Goal: Task Accomplishment & Management: Use online tool/utility

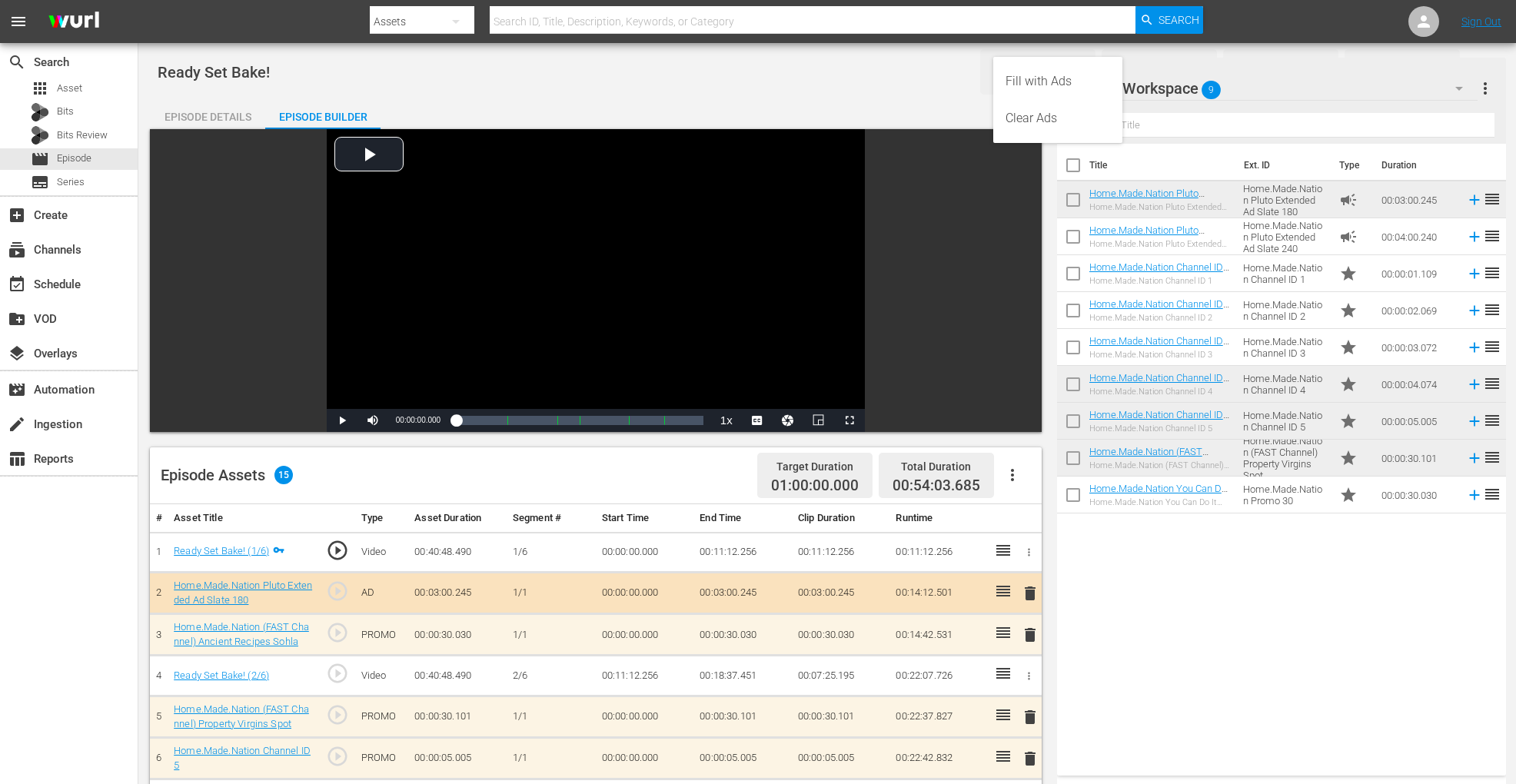
scroll to position [400, 0]
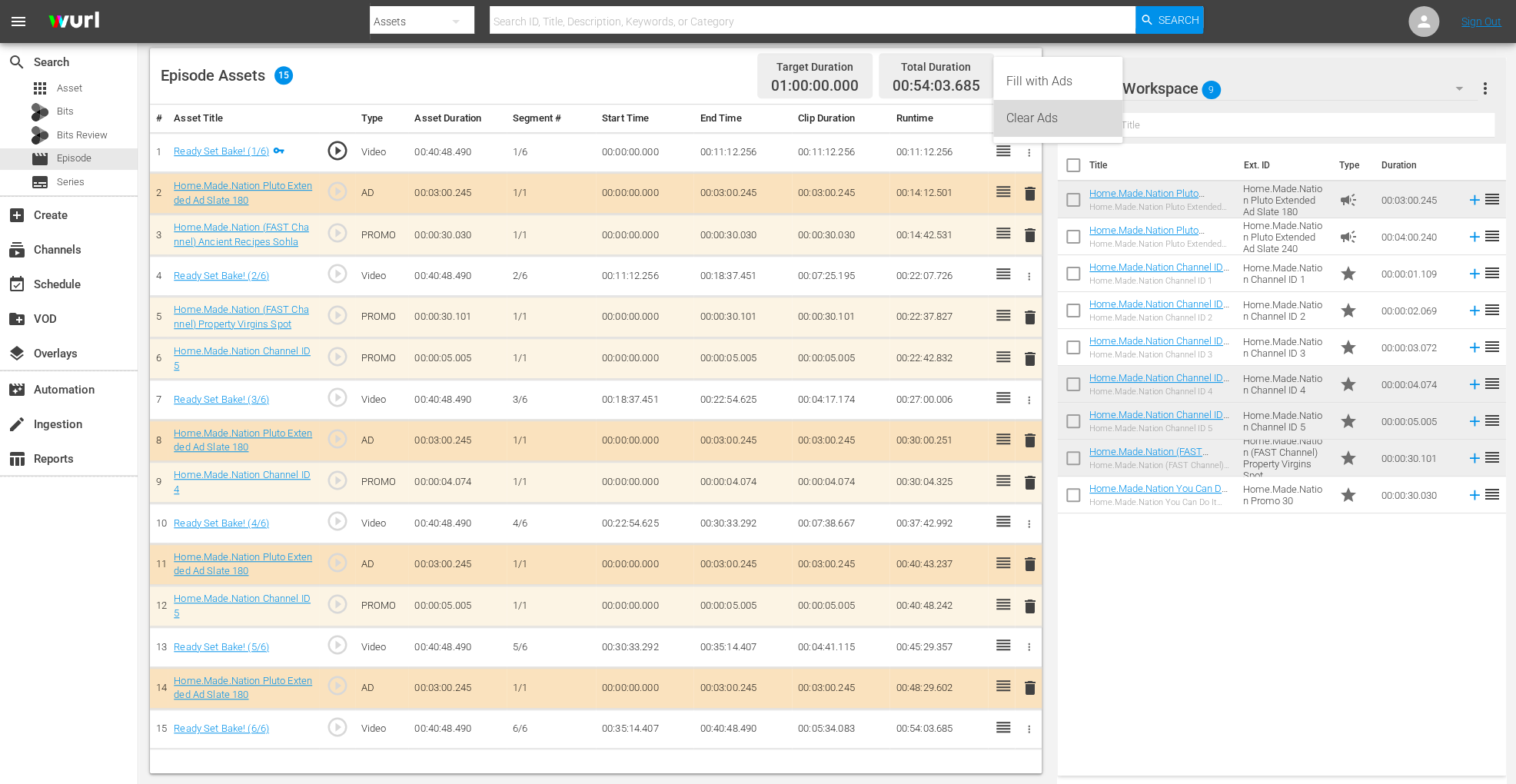
click at [1049, 130] on div "Clear Ads" at bounding box center [1058, 118] width 104 height 37
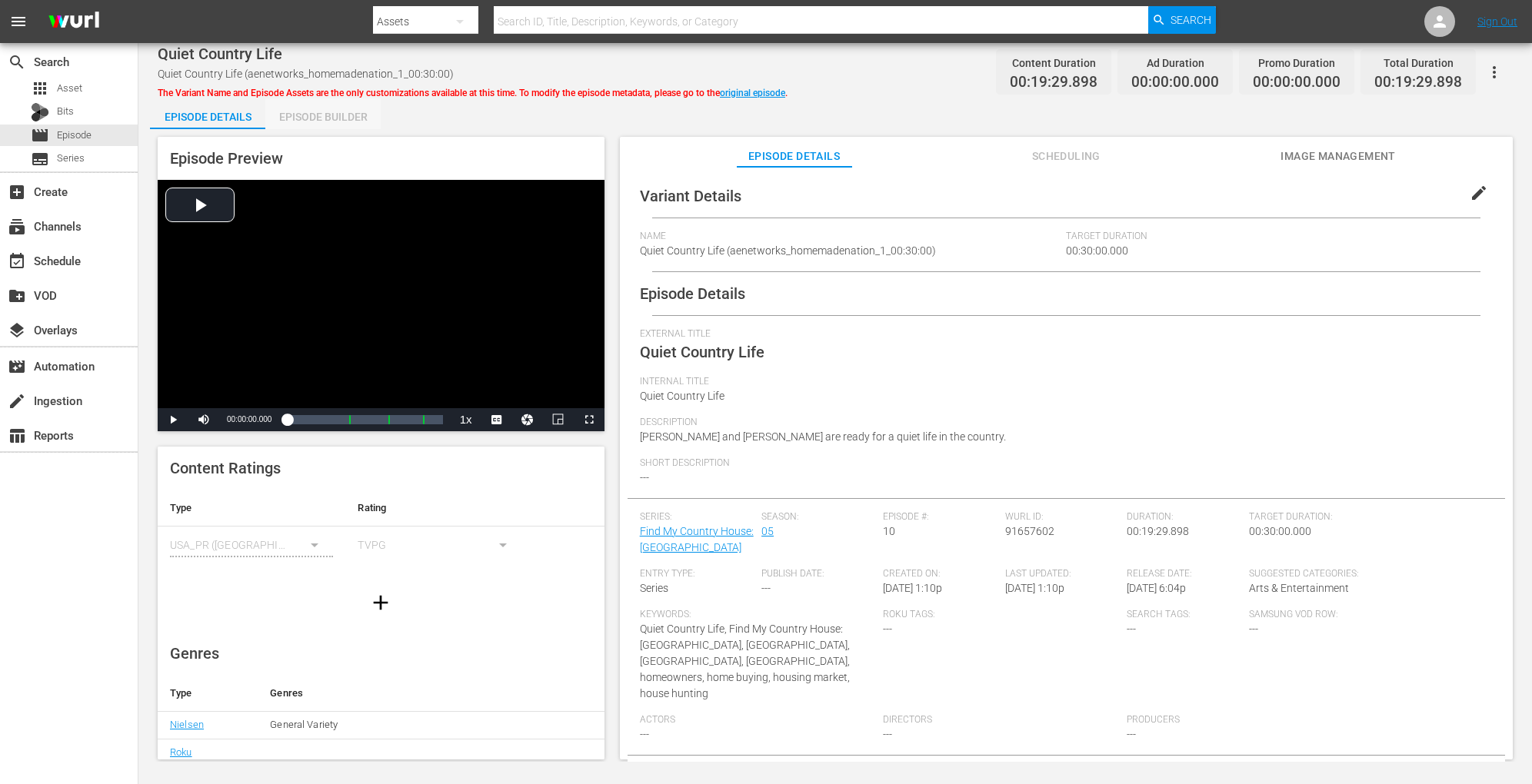
click at [363, 104] on div "Episode Builder" at bounding box center [323, 116] width 116 height 37
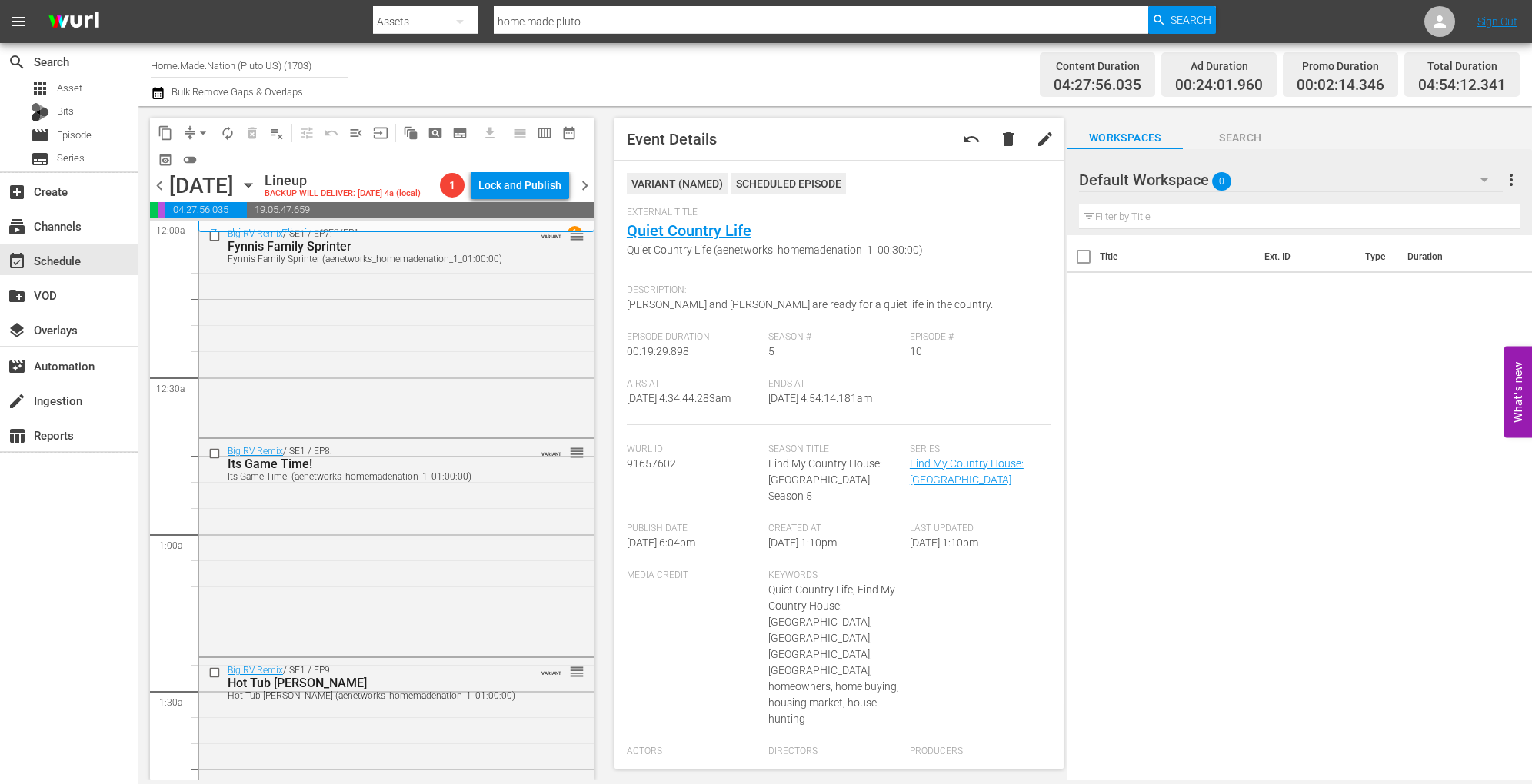
scroll to position [1113, 0]
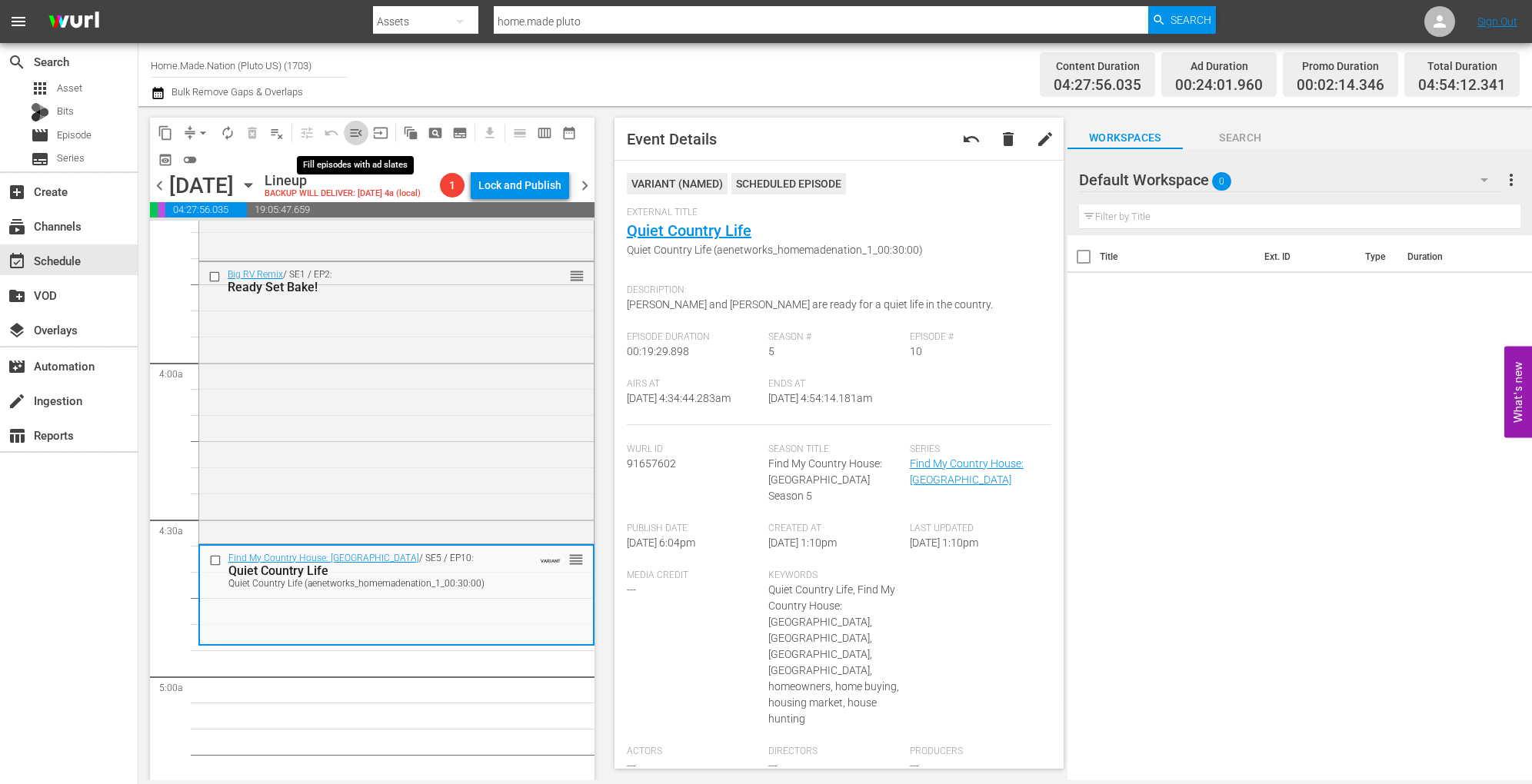
click at [358, 133] on span "menu_open" at bounding box center [356, 133] width 15 height 15
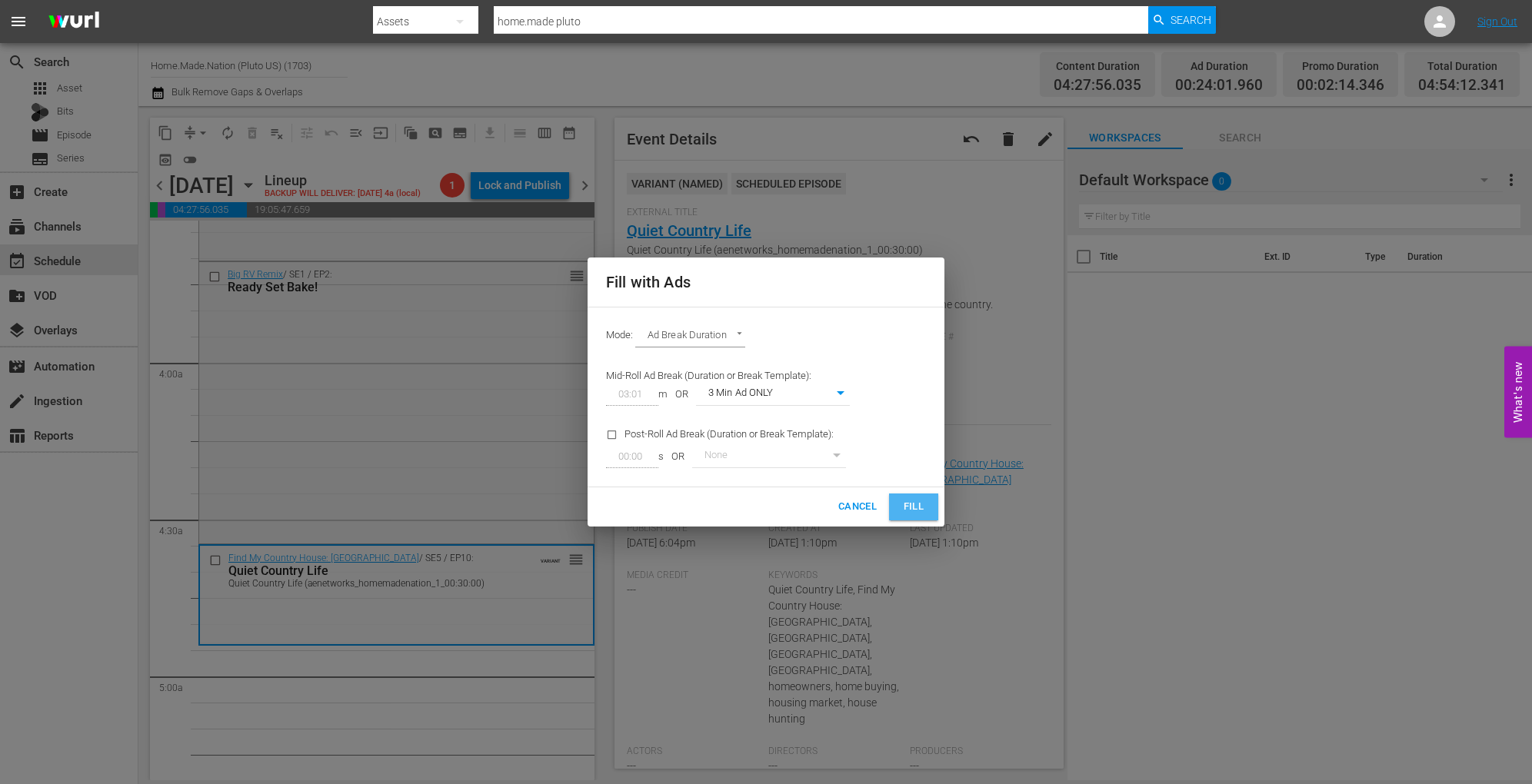
click at [915, 508] on span "Fill" at bounding box center [914, 507] width 25 height 18
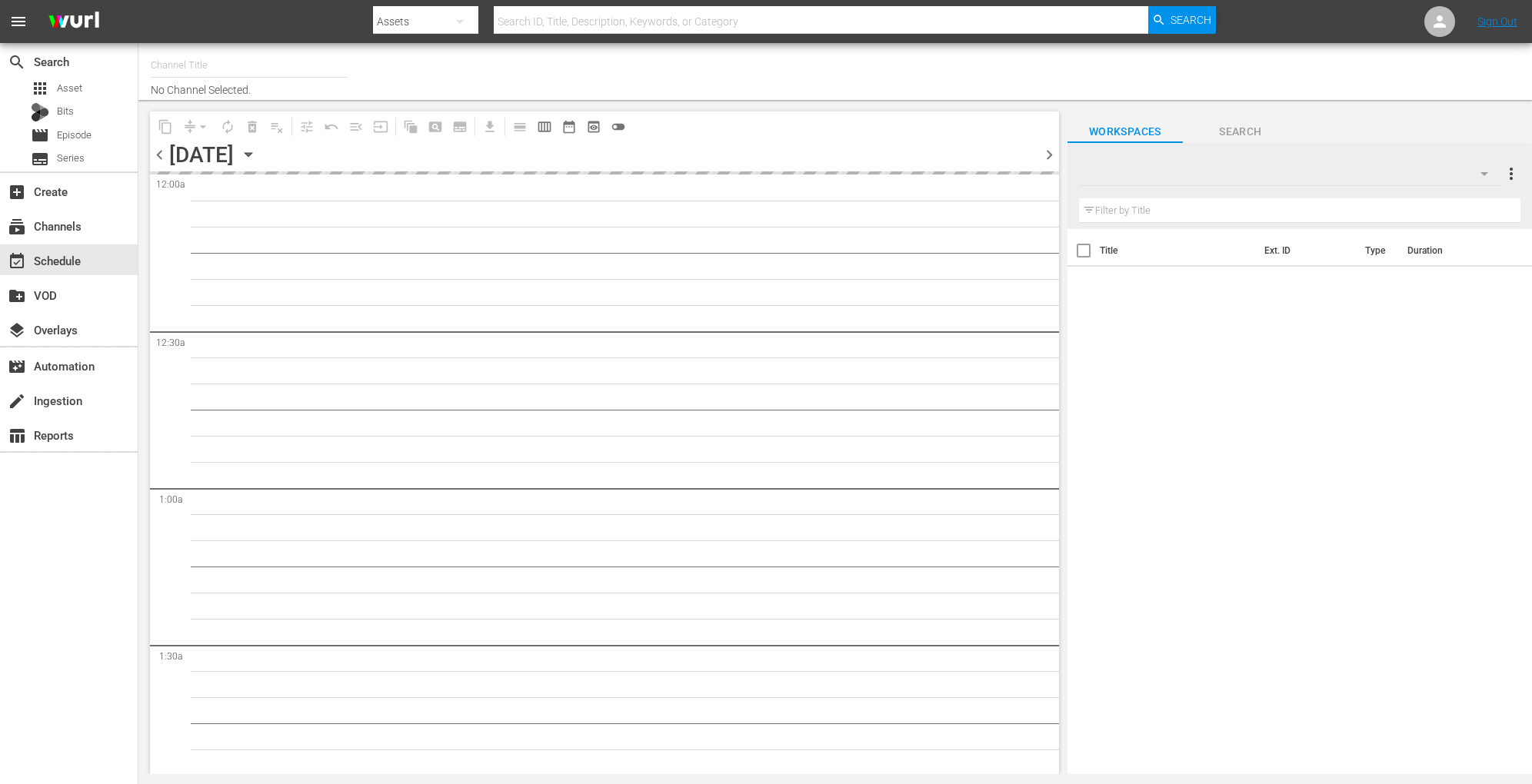
type input "Home.Made.Nation (Pluto US) (1703)"
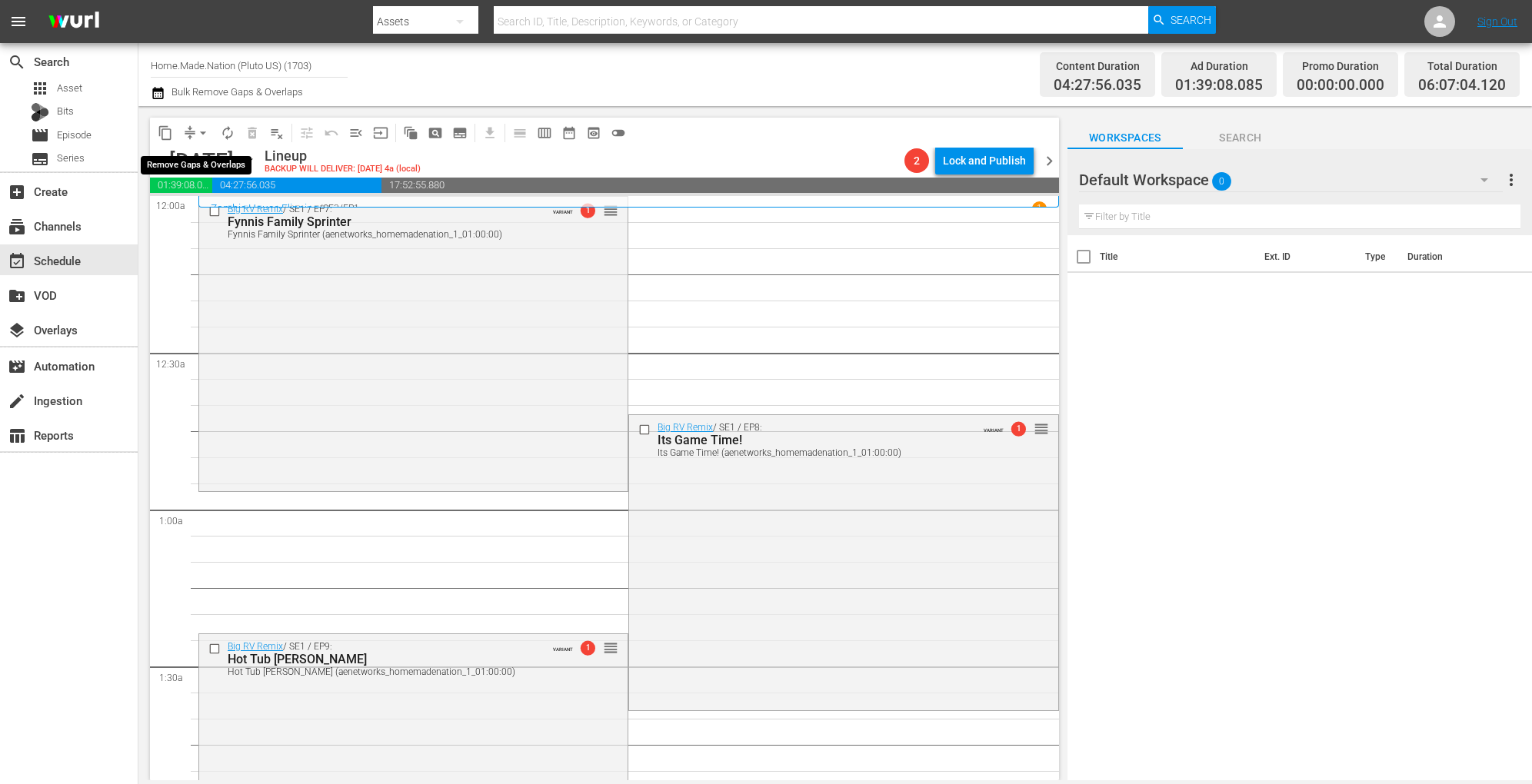
click at [203, 133] on span "arrow_drop_down" at bounding box center [203, 133] width 15 height 15
click at [215, 163] on li "Align to Midnight" at bounding box center [204, 164] width 162 height 26
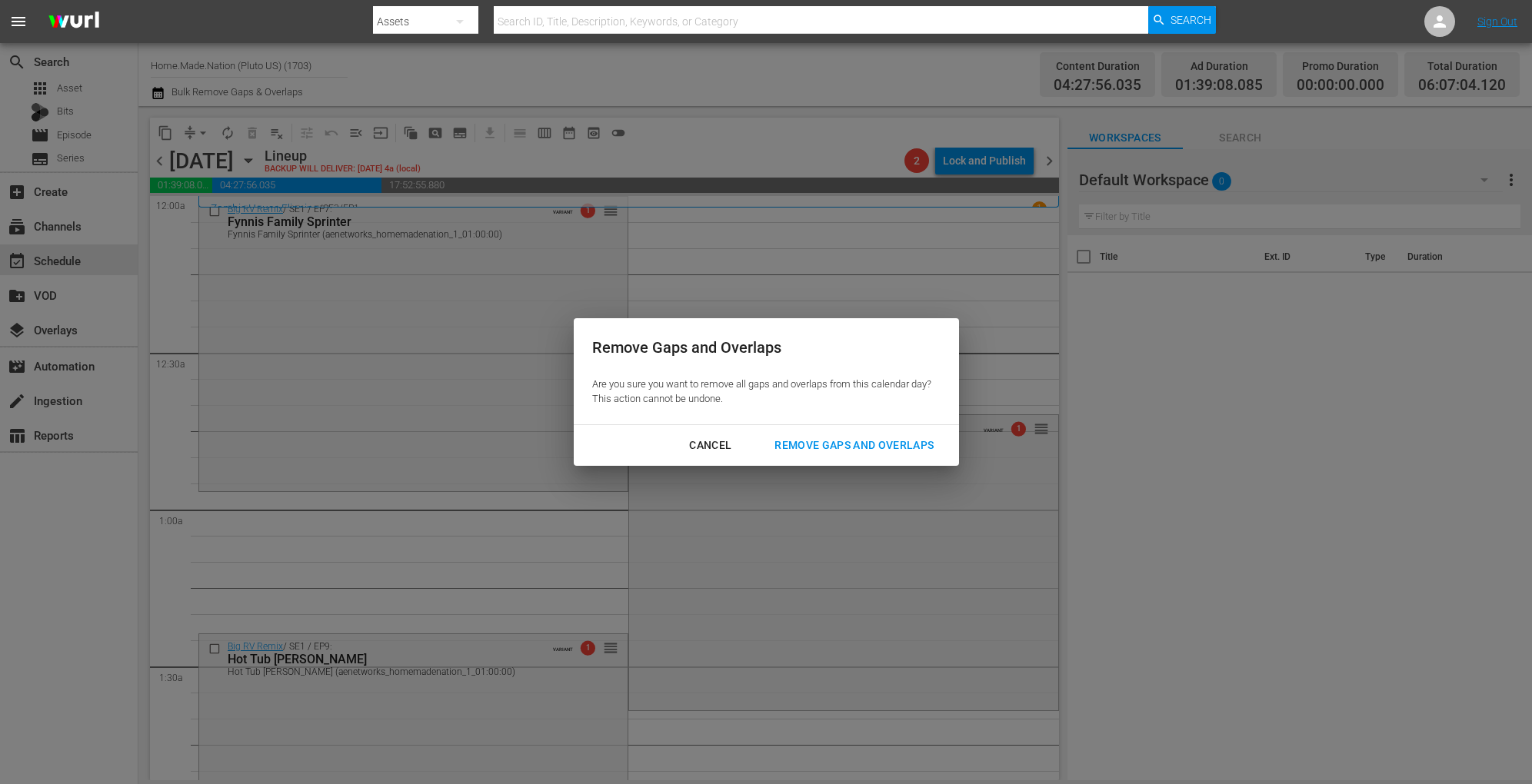
click at [786, 442] on div "Remove Gaps and Overlaps" at bounding box center [854, 445] width 184 height 19
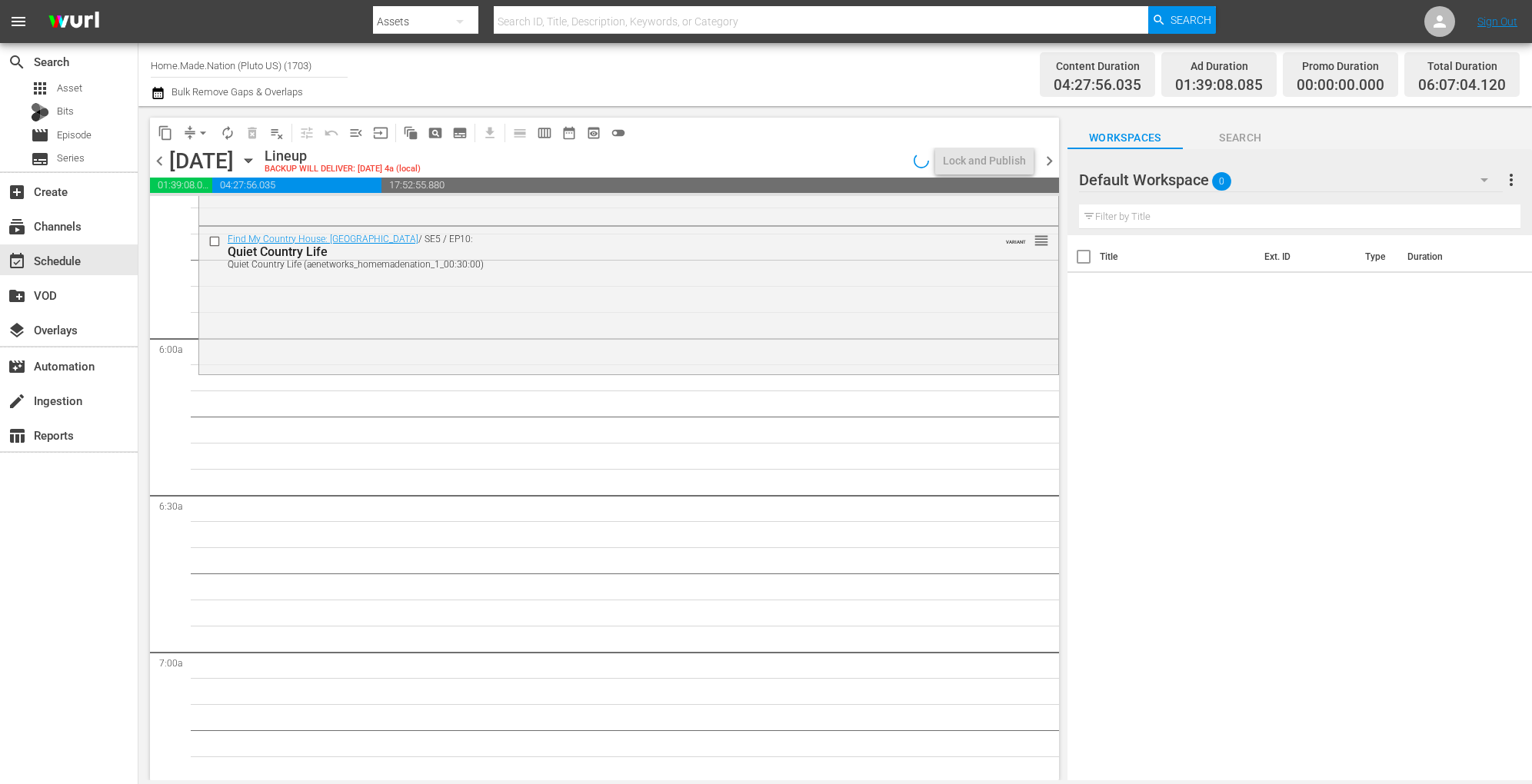
scroll to position [1741, 0]
click at [578, 323] on div "Find My Country House: Australia / SE5 / EP10: Quiet Country Life Quiet Country…" at bounding box center [629, 298] width 859 height 145
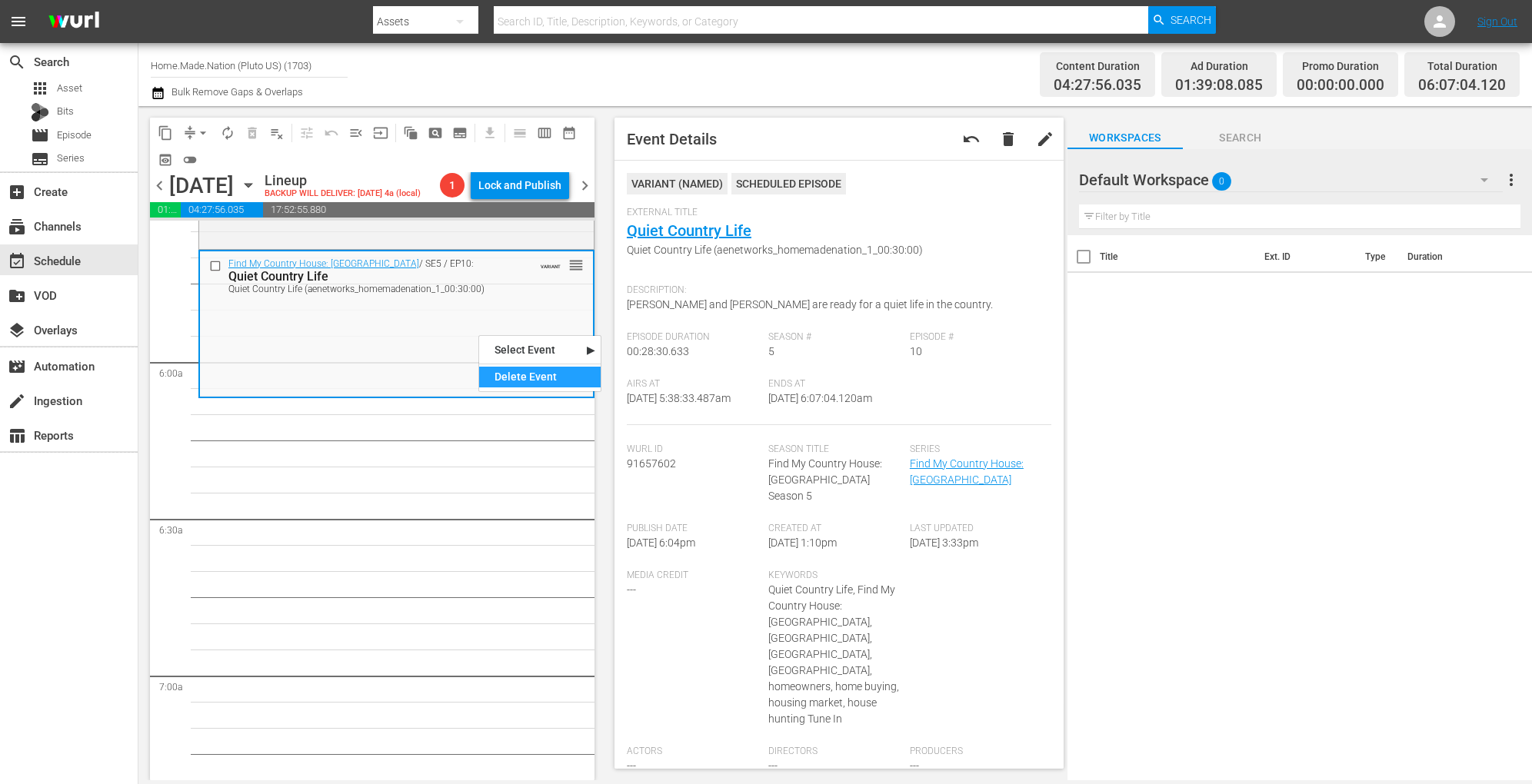
click at [516, 374] on div "Delete Event" at bounding box center [540, 377] width 122 height 21
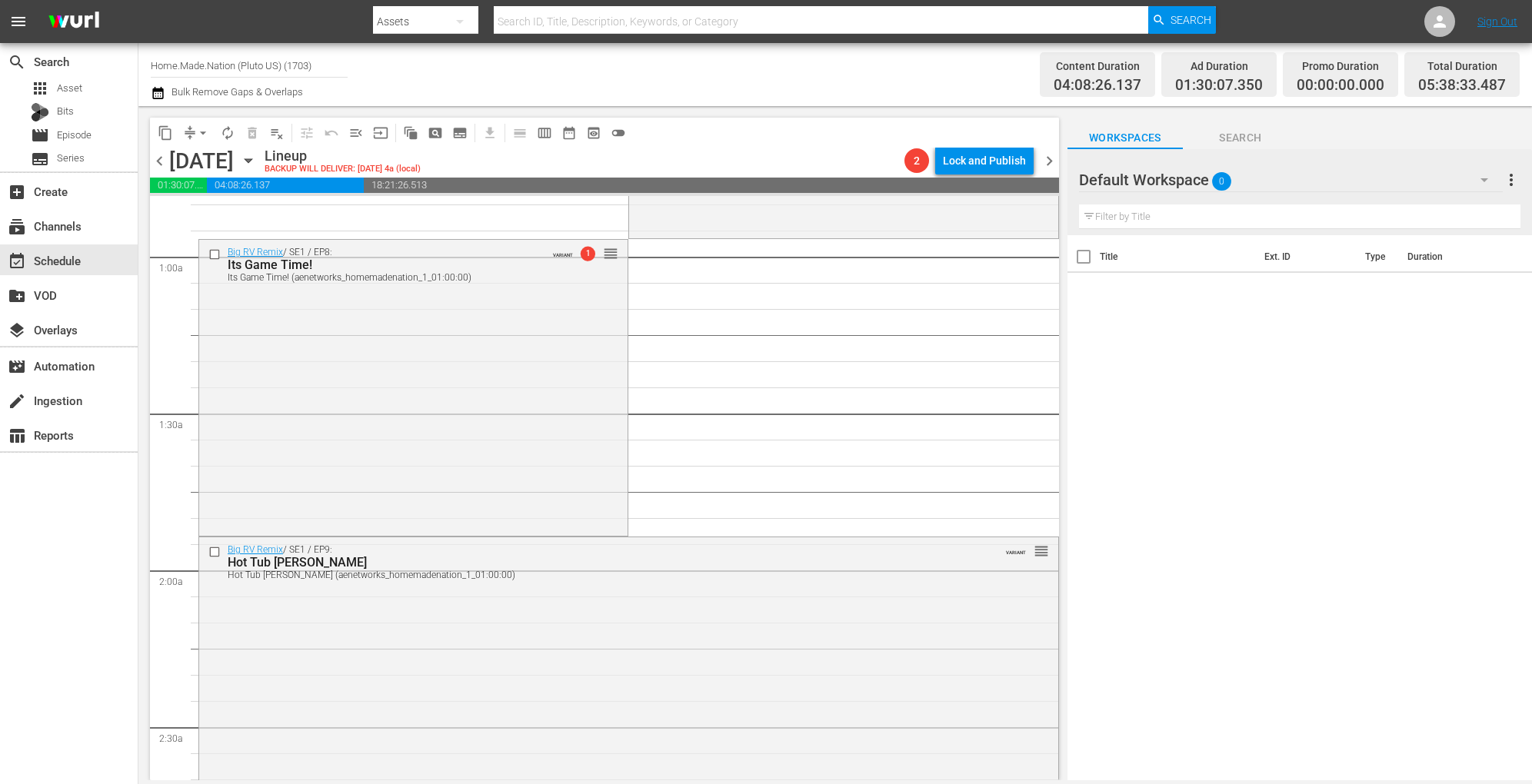
scroll to position [0, 0]
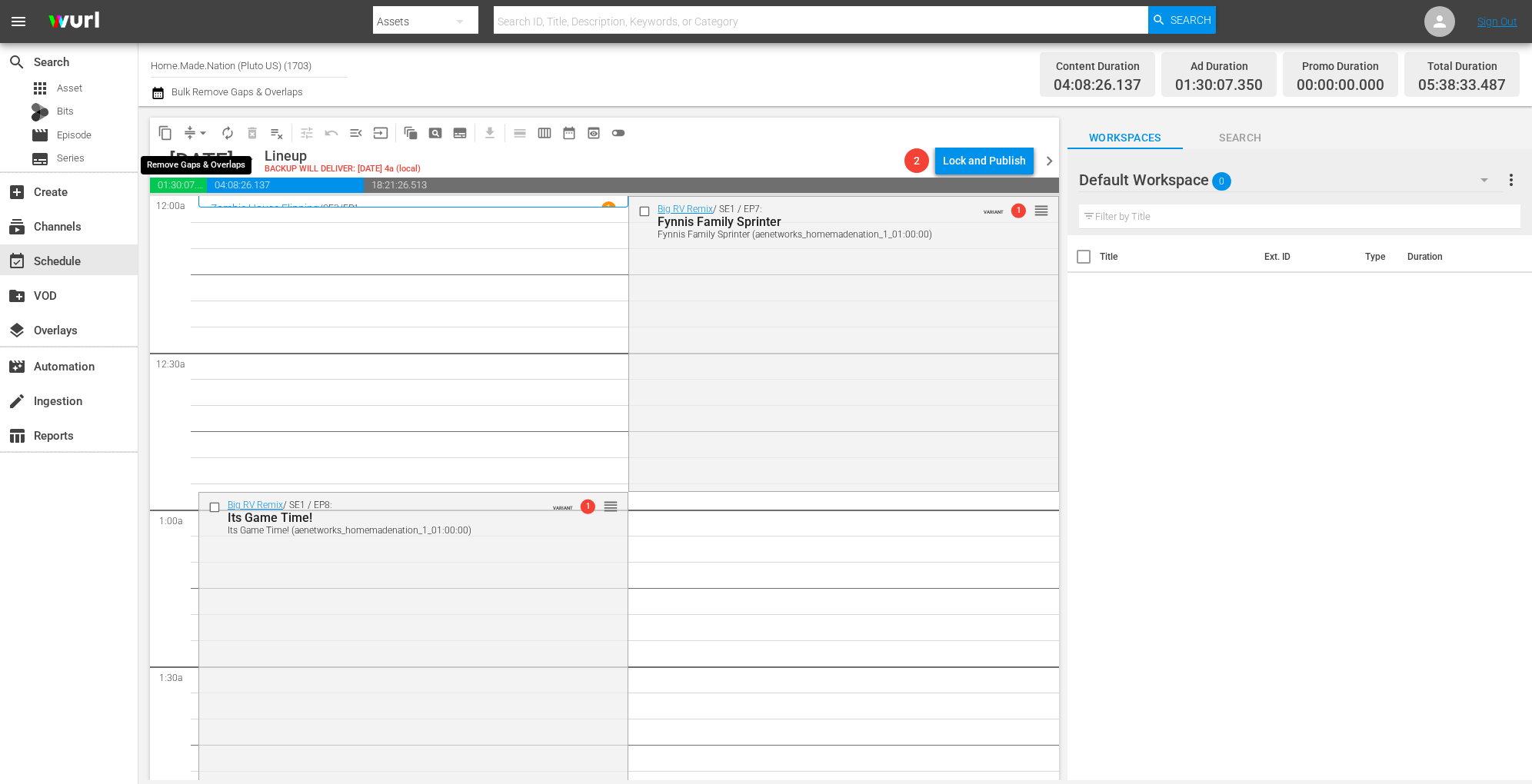
click at [199, 132] on span "arrow_drop_down" at bounding box center [203, 133] width 15 height 15
click at [198, 157] on li "Align to Midnight" at bounding box center [204, 164] width 162 height 26
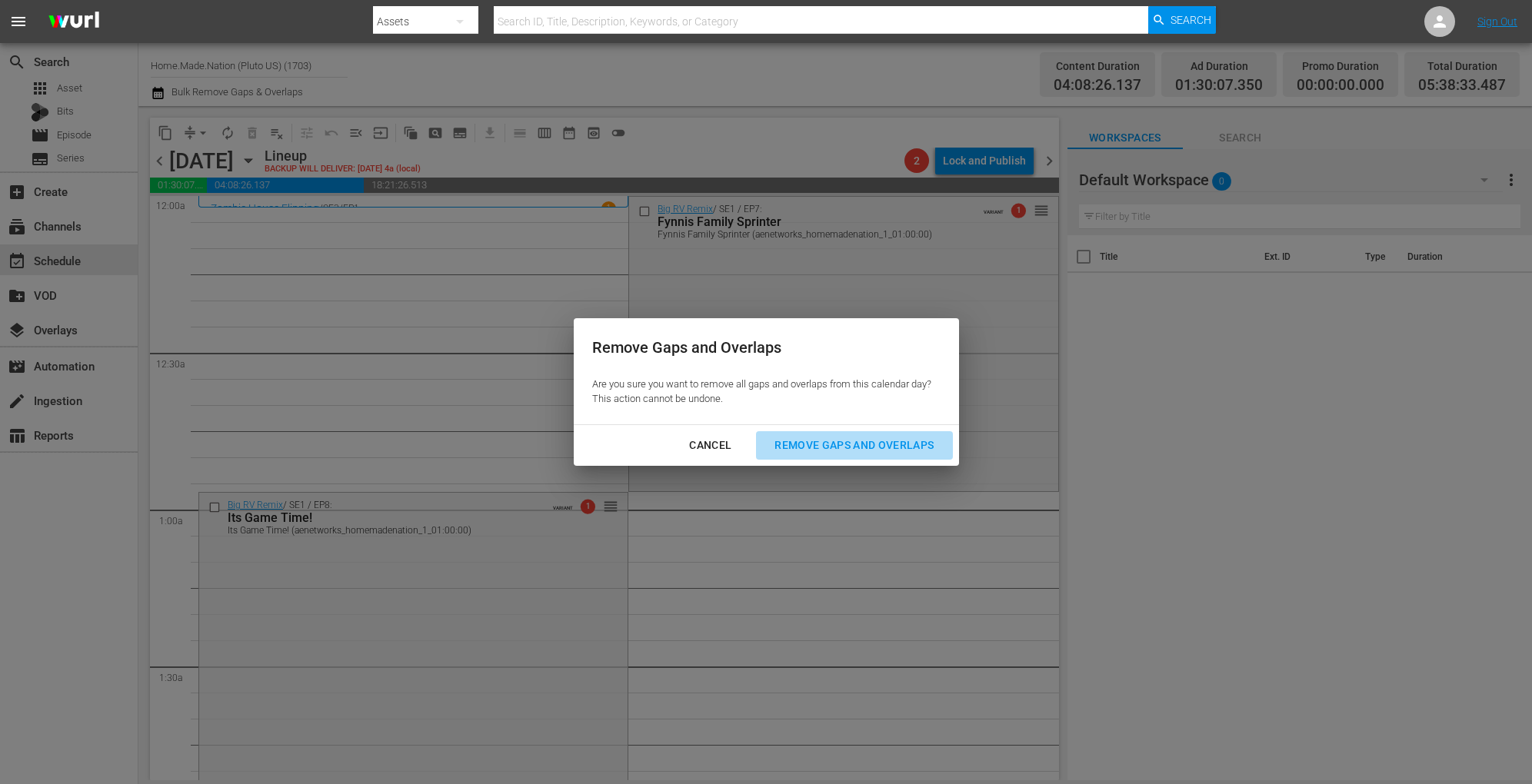
click at [808, 447] on div "Remove Gaps and Overlaps" at bounding box center [854, 445] width 184 height 19
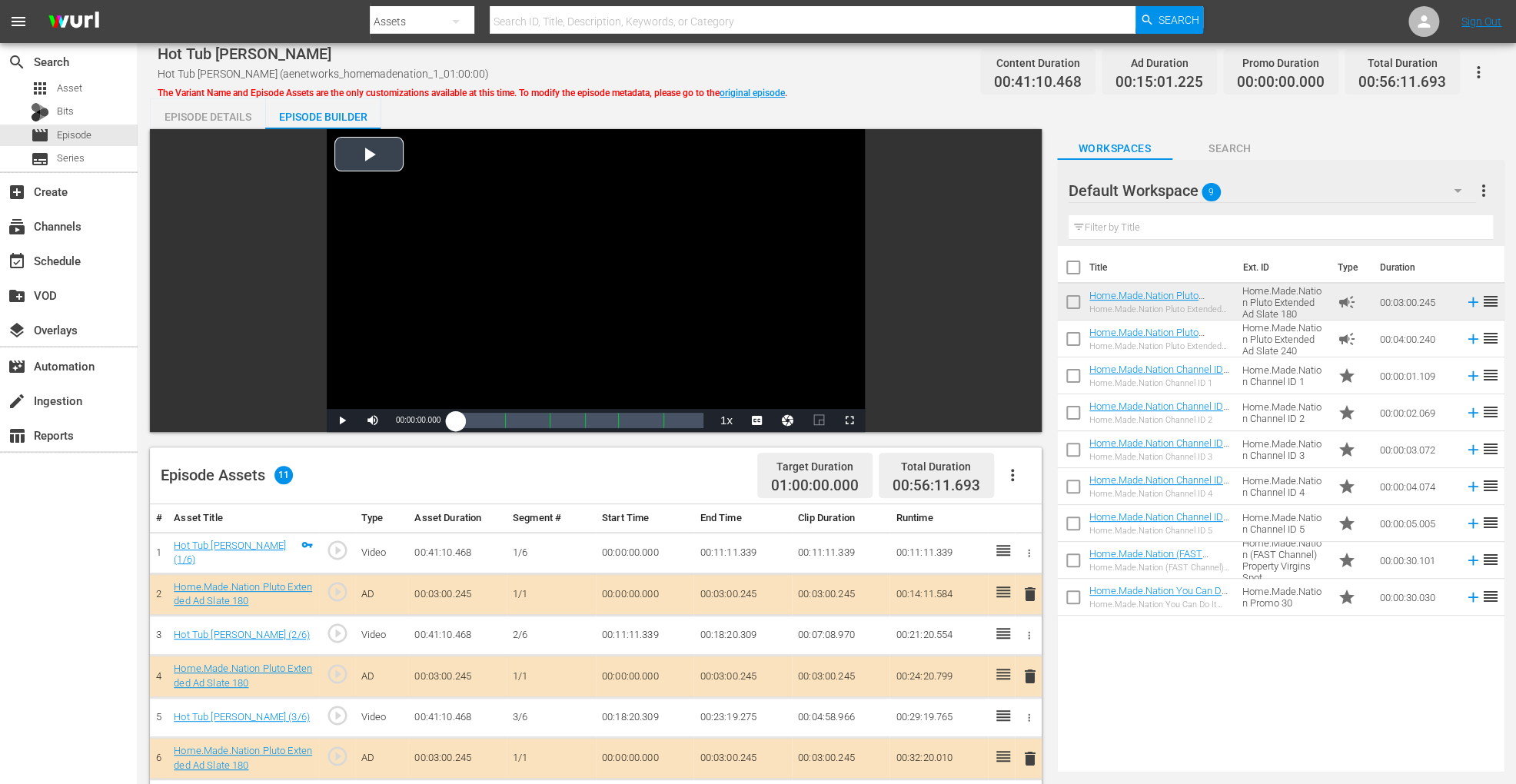
scroll to position [400, 0]
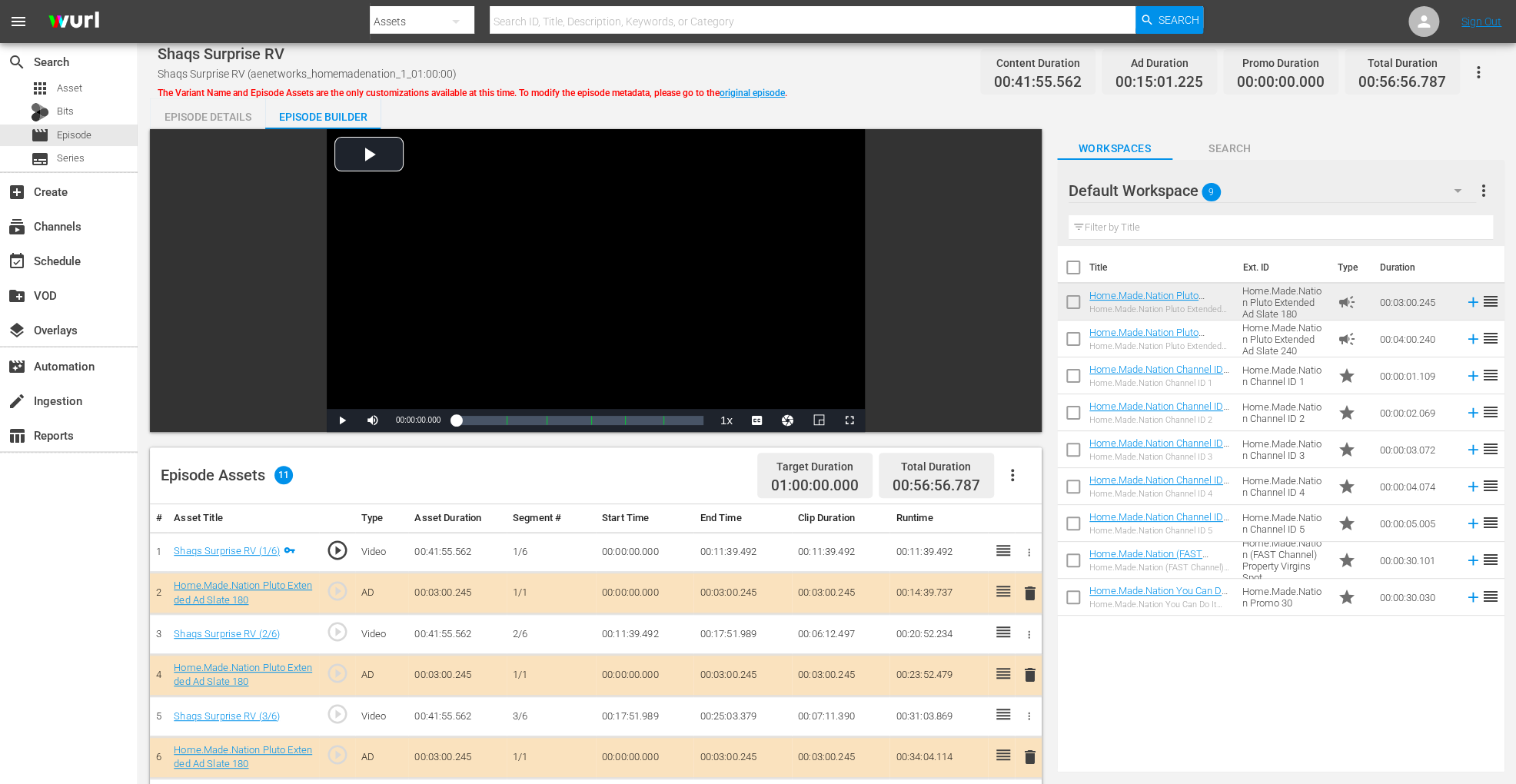
scroll to position [400, 0]
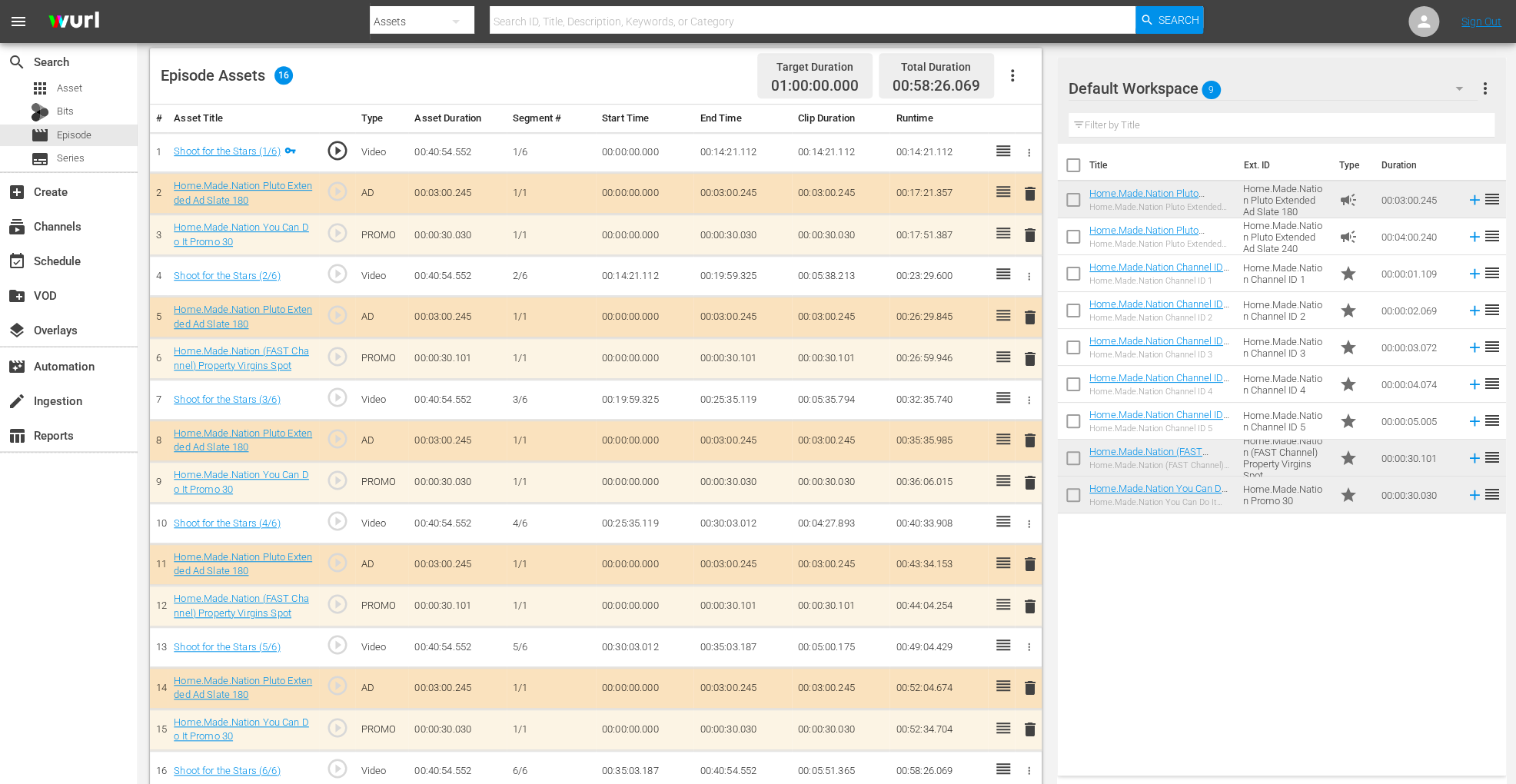
scroll to position [412, 0]
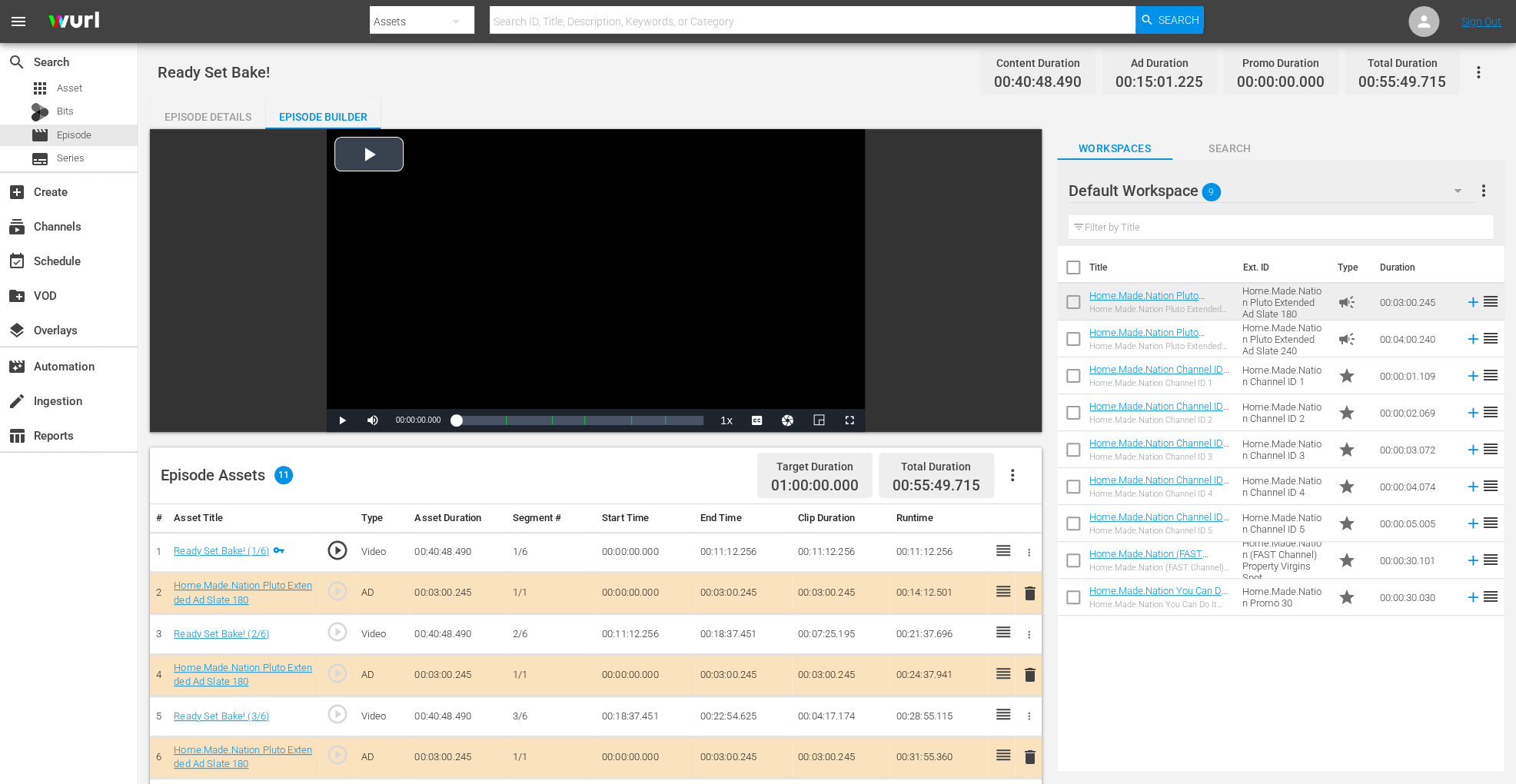
scroll to position [400, 0]
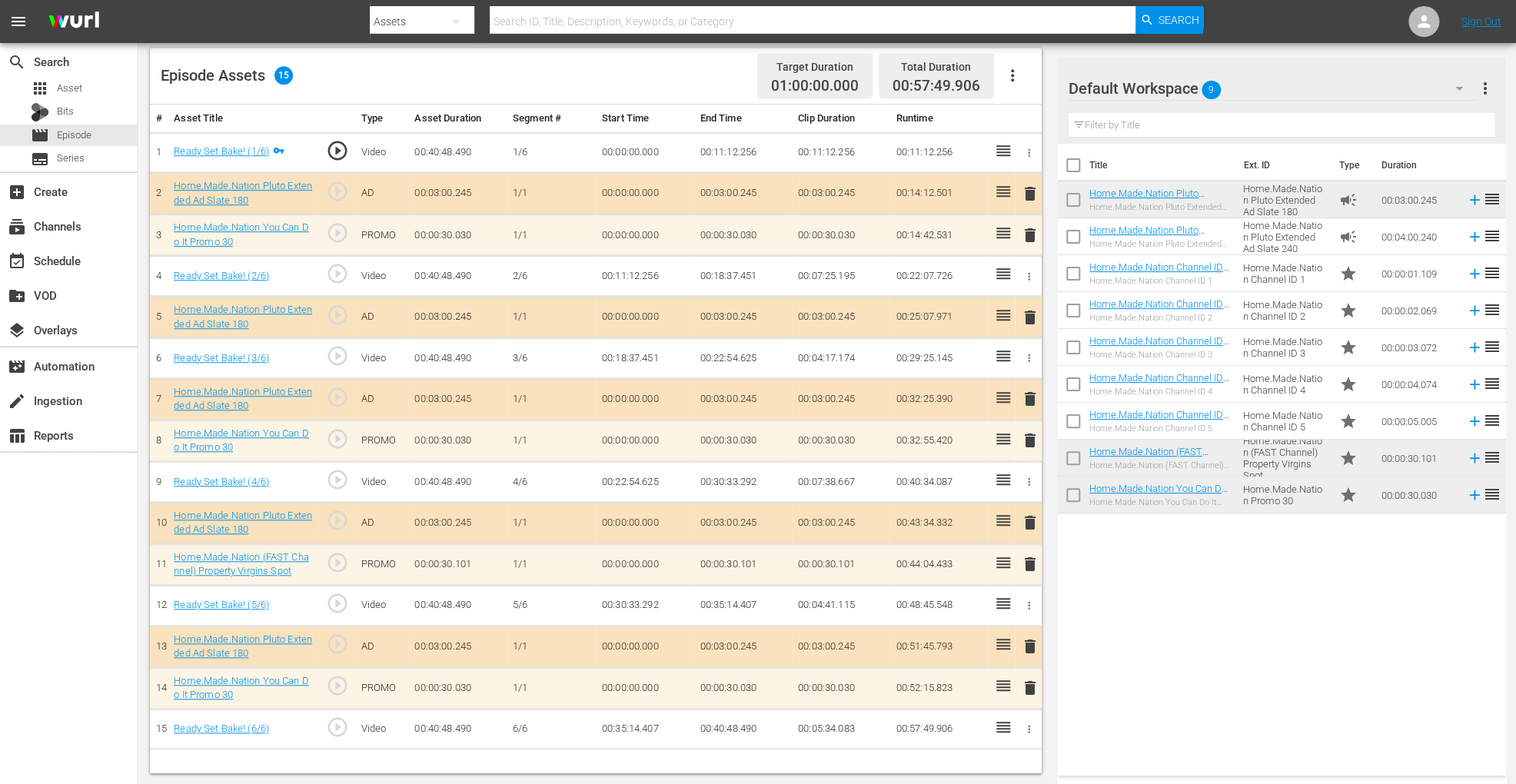
click at [1391, 512] on td "00:00:30.030" at bounding box center [1418, 495] width 85 height 37
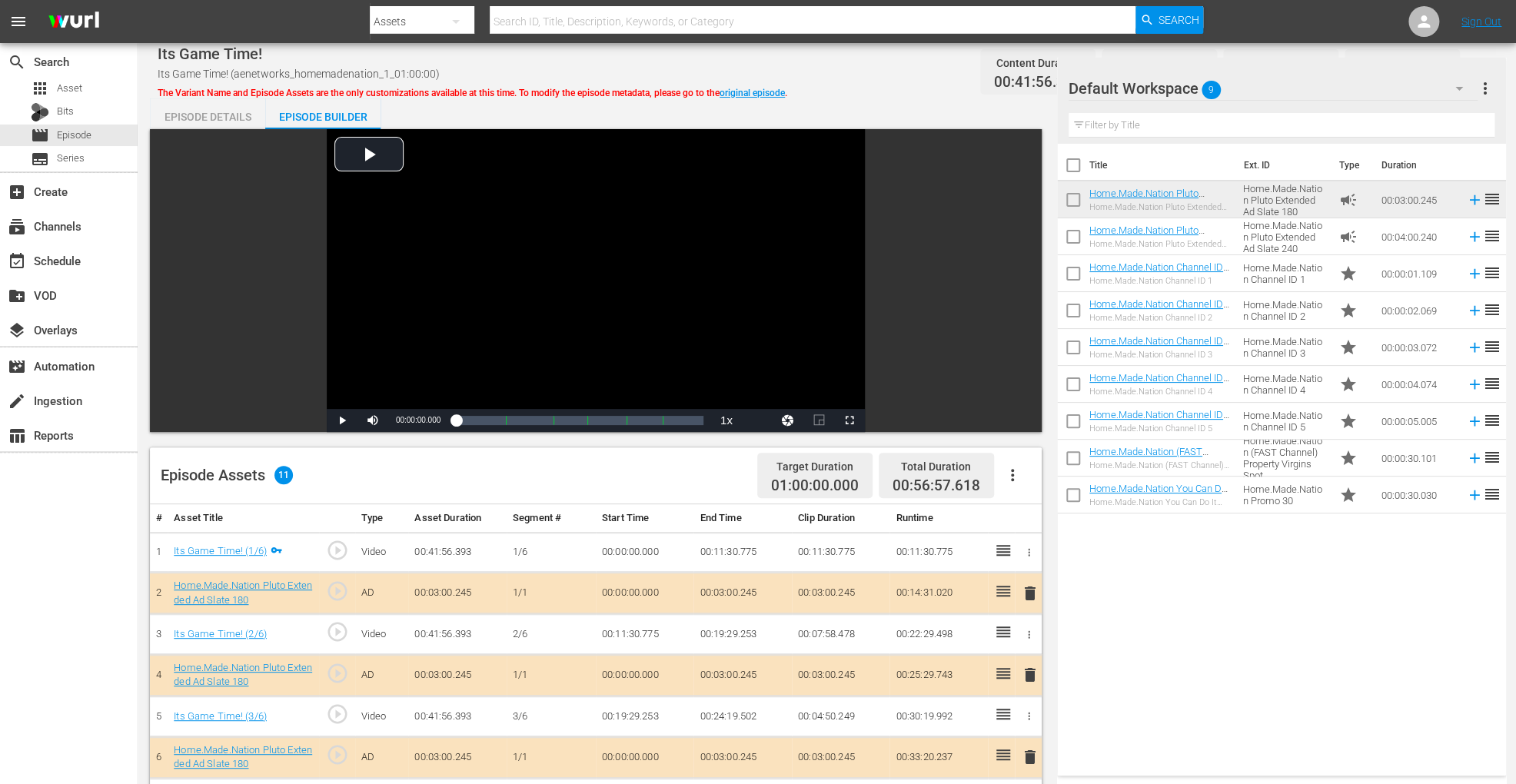
scroll to position [400, 0]
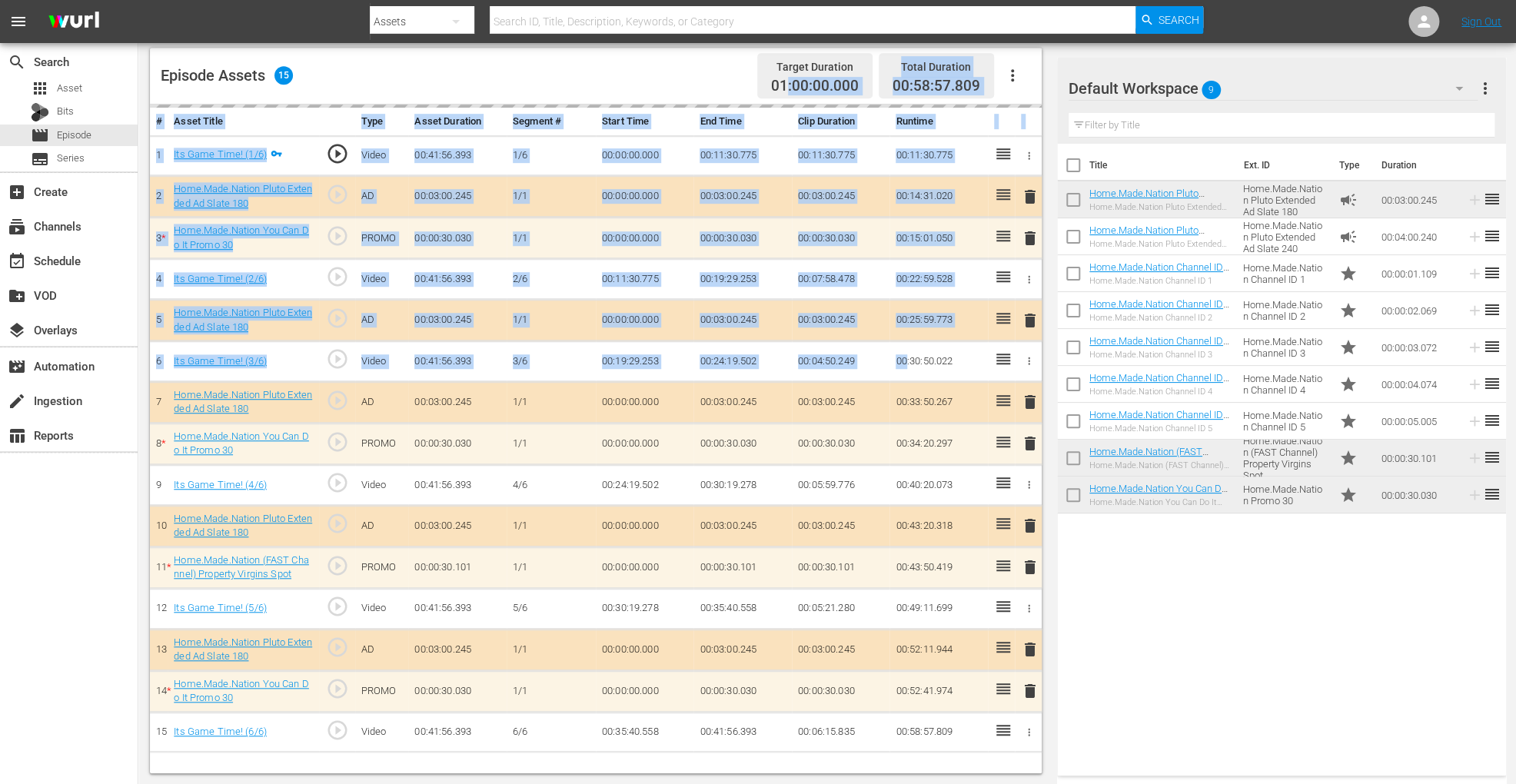
drag, startPoint x: 1382, startPoint y: 463, endPoint x: 788, endPoint y: 81, distance: 706.2
click at [788, 81] on div "Episode Assets 15 Target Duration 01:00:00.000 Total Duration 00:58:57.809 # As…" at bounding box center [596, 411] width 892 height 726
click at [812, 287] on td "00:07:58.478" at bounding box center [841, 280] width 98 height 41
